Goal: Check status: Check status

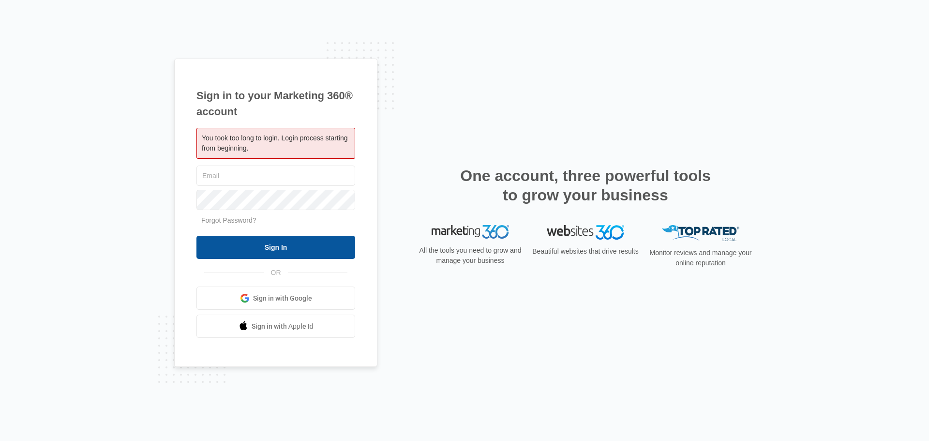
type input "[PERSON_NAME][EMAIL_ADDRESS][DOMAIN_NAME]"
click at [282, 240] on input "Sign In" at bounding box center [276, 247] width 159 height 23
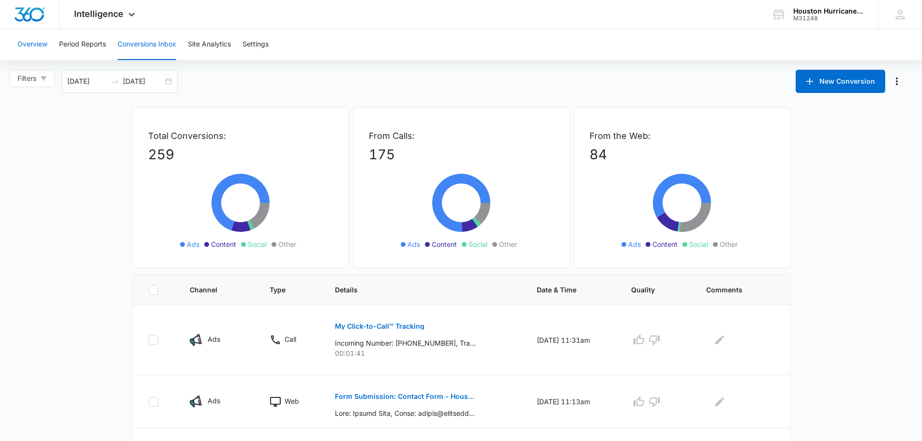
click at [39, 47] on button "Overview" at bounding box center [32, 44] width 30 height 31
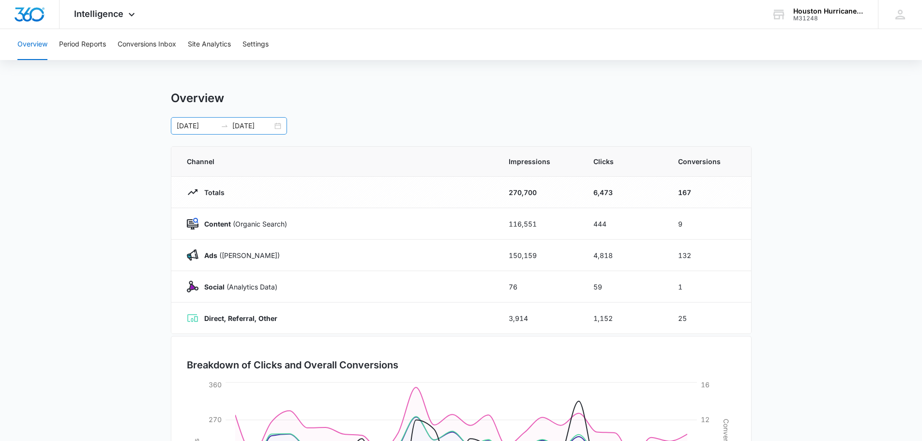
click at [277, 128] on div "[DATE] [DATE]" at bounding box center [229, 125] width 116 height 17
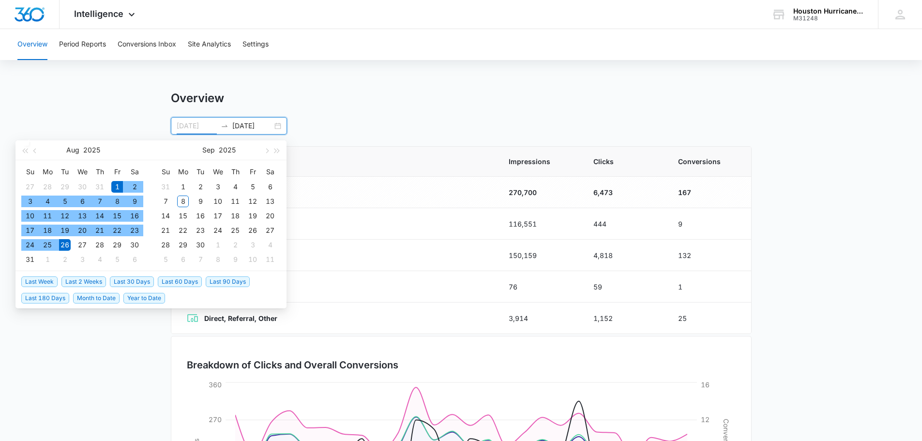
click at [117, 183] on div "1" at bounding box center [117, 187] width 12 height 12
click at [31, 259] on div "31" at bounding box center [30, 260] width 12 height 12
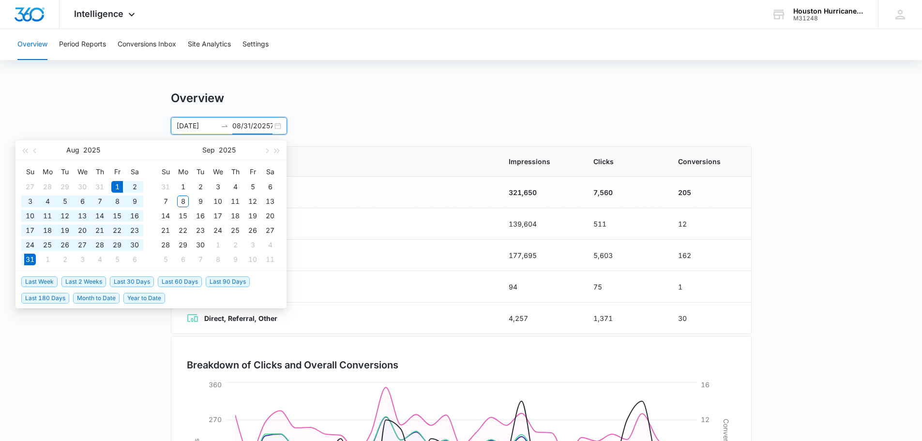
type input "[DATE]"
drag, startPoint x: 95, startPoint y: 353, endPoint x: 55, endPoint y: 350, distance: 40.8
click at [95, 353] on main "Overview [DATE] [DATE] [DATE] Su Mo Tu We Th Fr Sa 27 28 29 30 31 1 2 3 4 5 6 7…" at bounding box center [461, 345] width 922 height 508
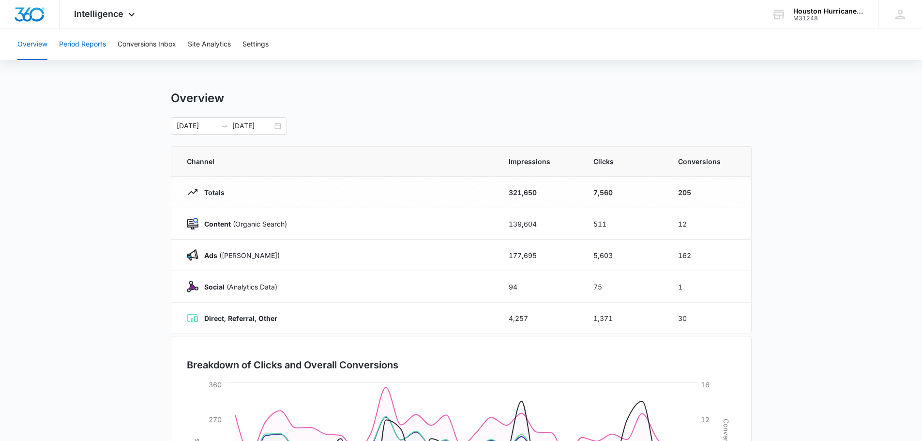
click at [94, 50] on button "Period Reports" at bounding box center [82, 44] width 47 height 31
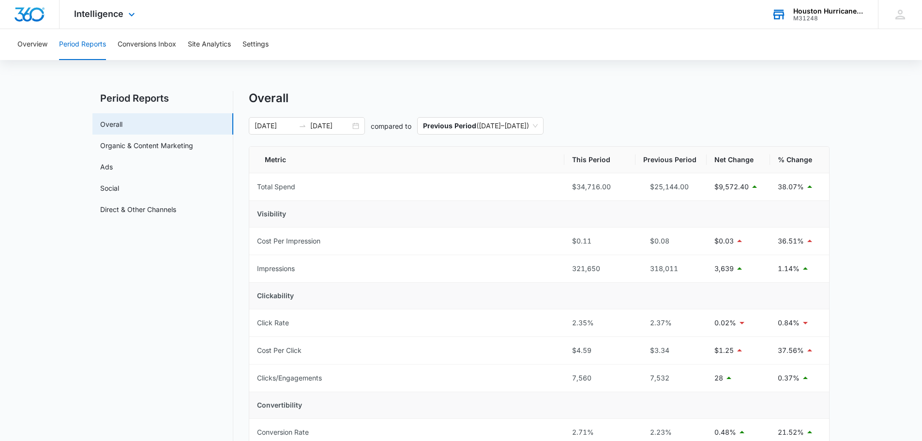
click at [808, 15] on div "M31248" at bounding box center [828, 18] width 71 height 7
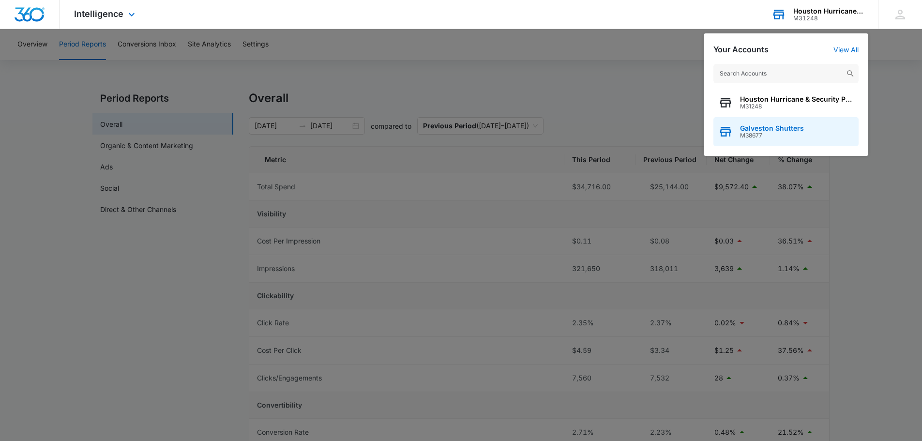
click at [762, 135] on span "M38677" at bounding box center [772, 135] width 64 height 7
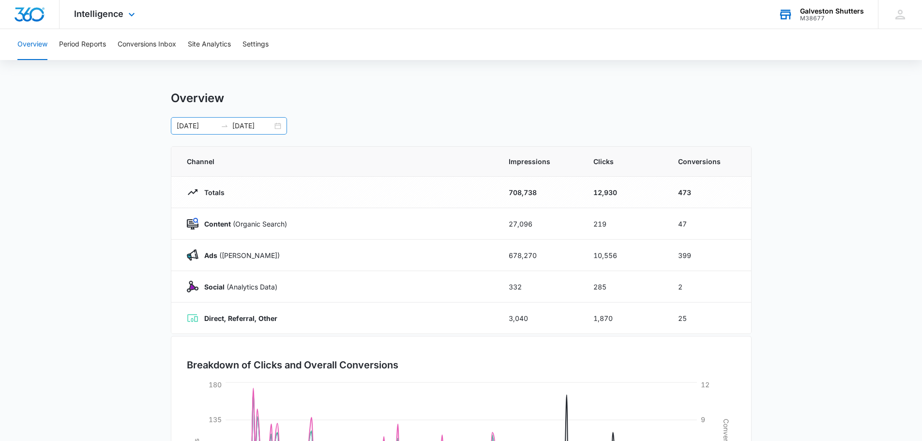
click at [276, 128] on div "[DATE] [DATE]" at bounding box center [229, 125] width 116 height 17
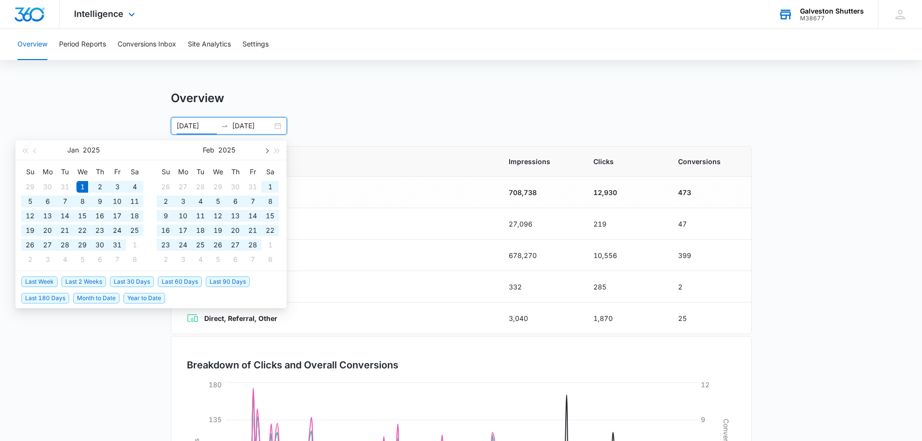
click at [266, 153] on button "button" at bounding box center [266, 149] width 11 height 19
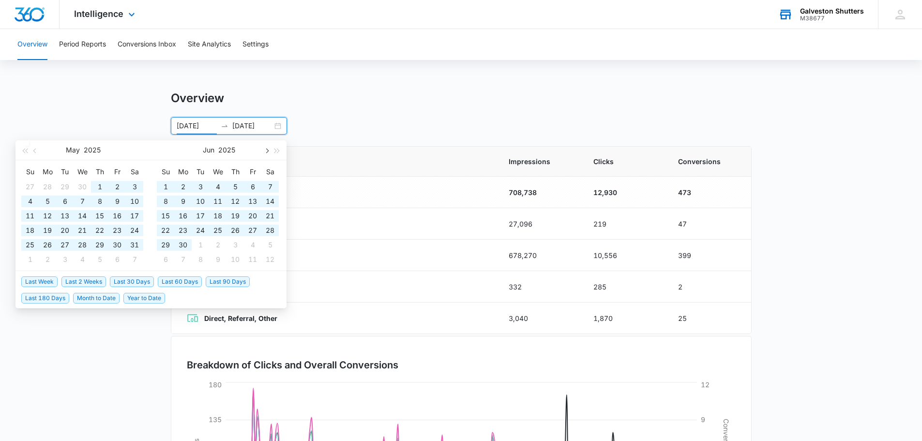
click at [266, 153] on button "button" at bounding box center [266, 149] width 11 height 19
type input "[DATE]"
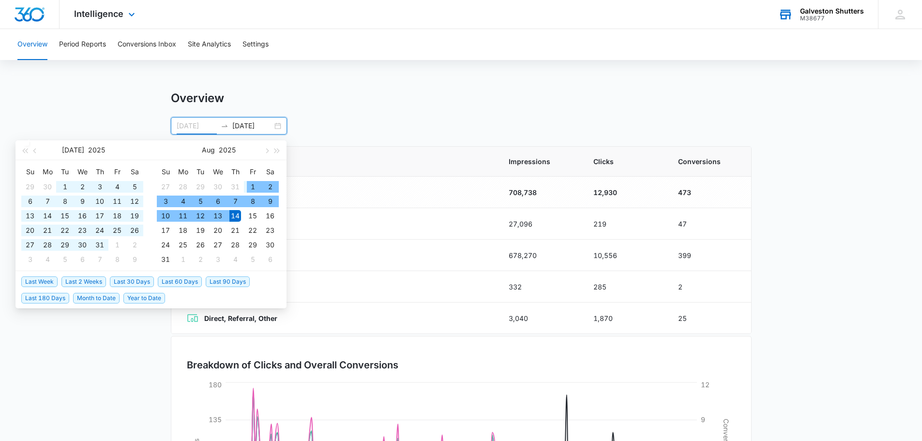
click at [255, 184] on div "1" at bounding box center [253, 187] width 12 height 12
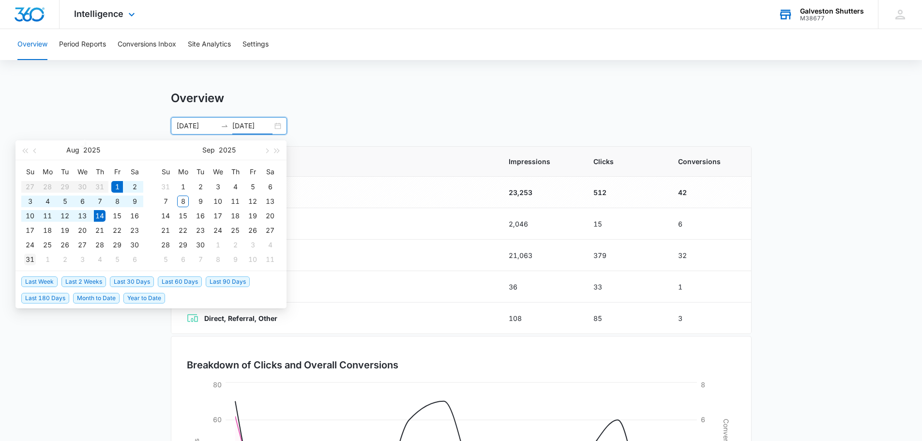
type input "[DATE]"
click at [28, 260] on div "31" at bounding box center [30, 260] width 12 height 12
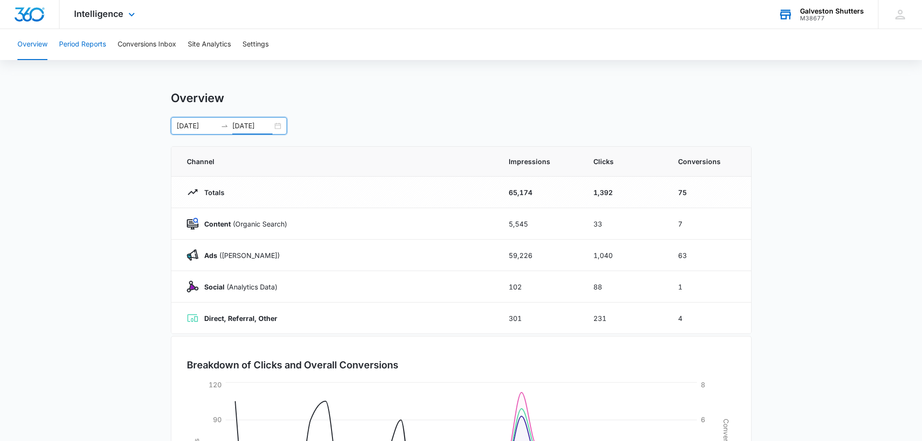
click at [82, 43] on button "Period Reports" at bounding box center [82, 44] width 47 height 31
